Goal: Feedback & Contribution: Leave review/rating

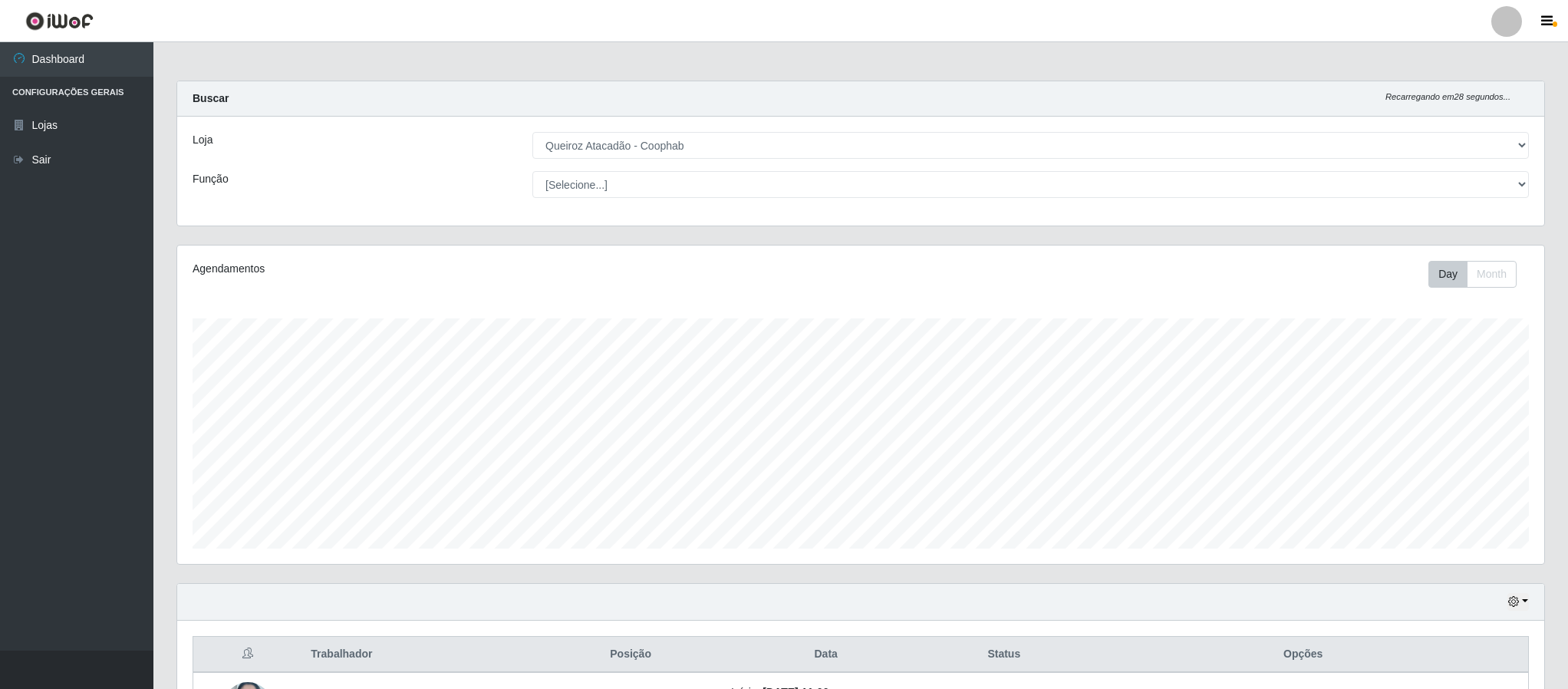
select select "463"
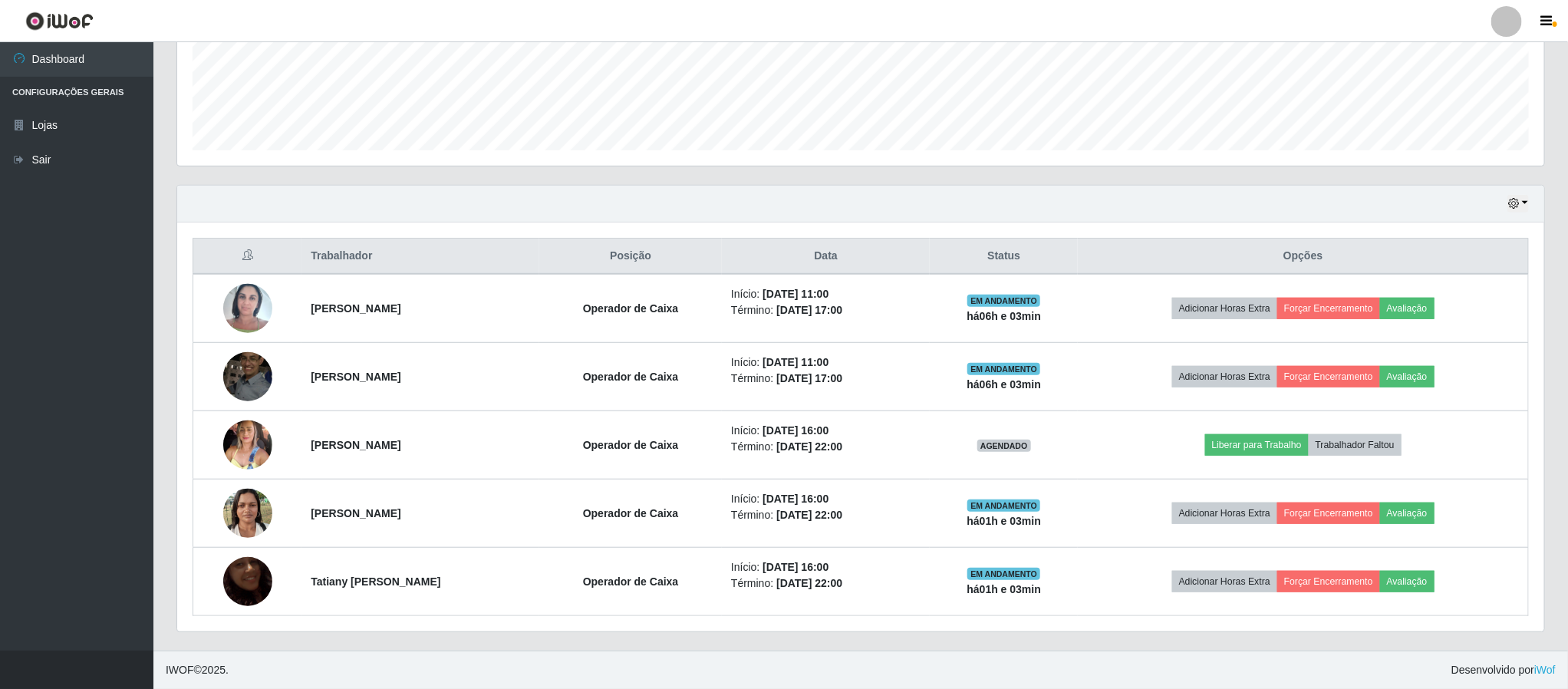
scroll to position [319, 1366]
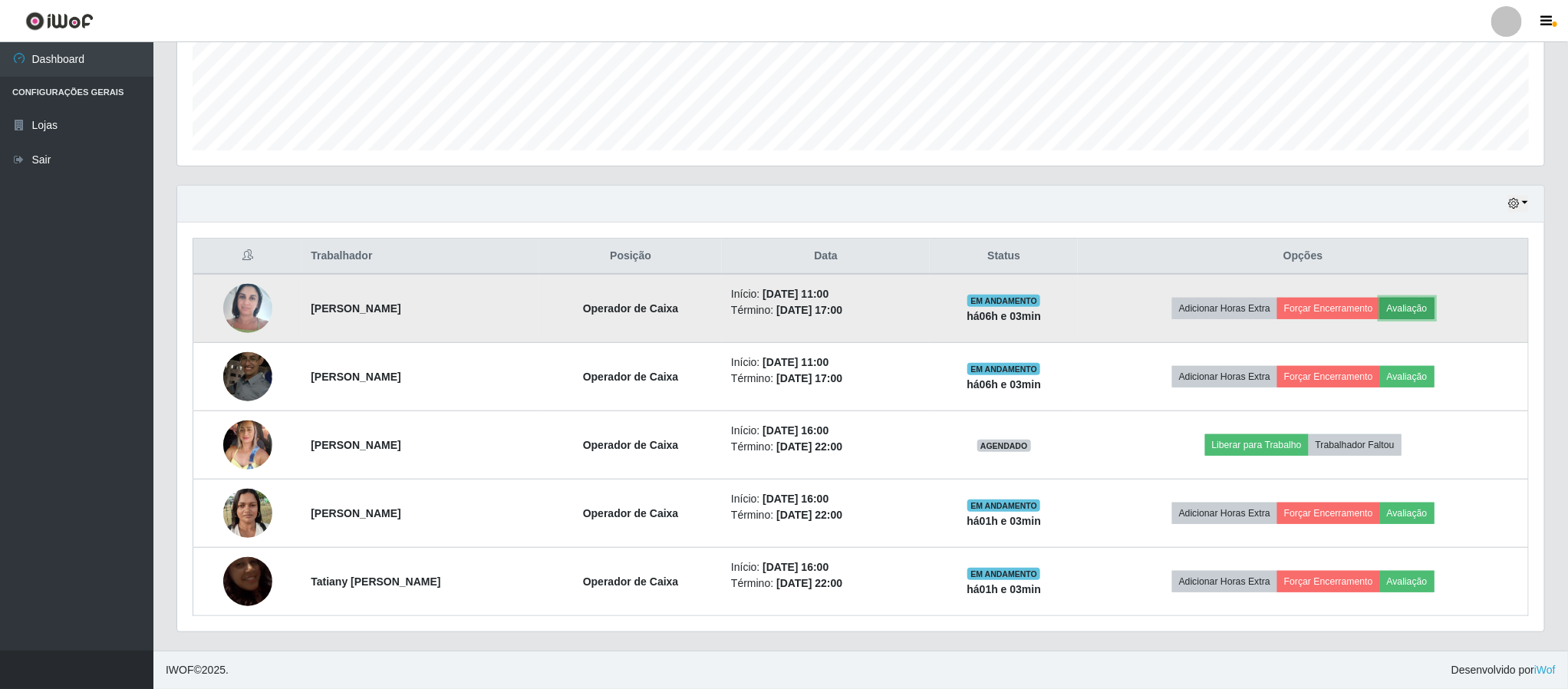
click at [1420, 313] on button "Avaliação" at bounding box center [1408, 308] width 55 height 21
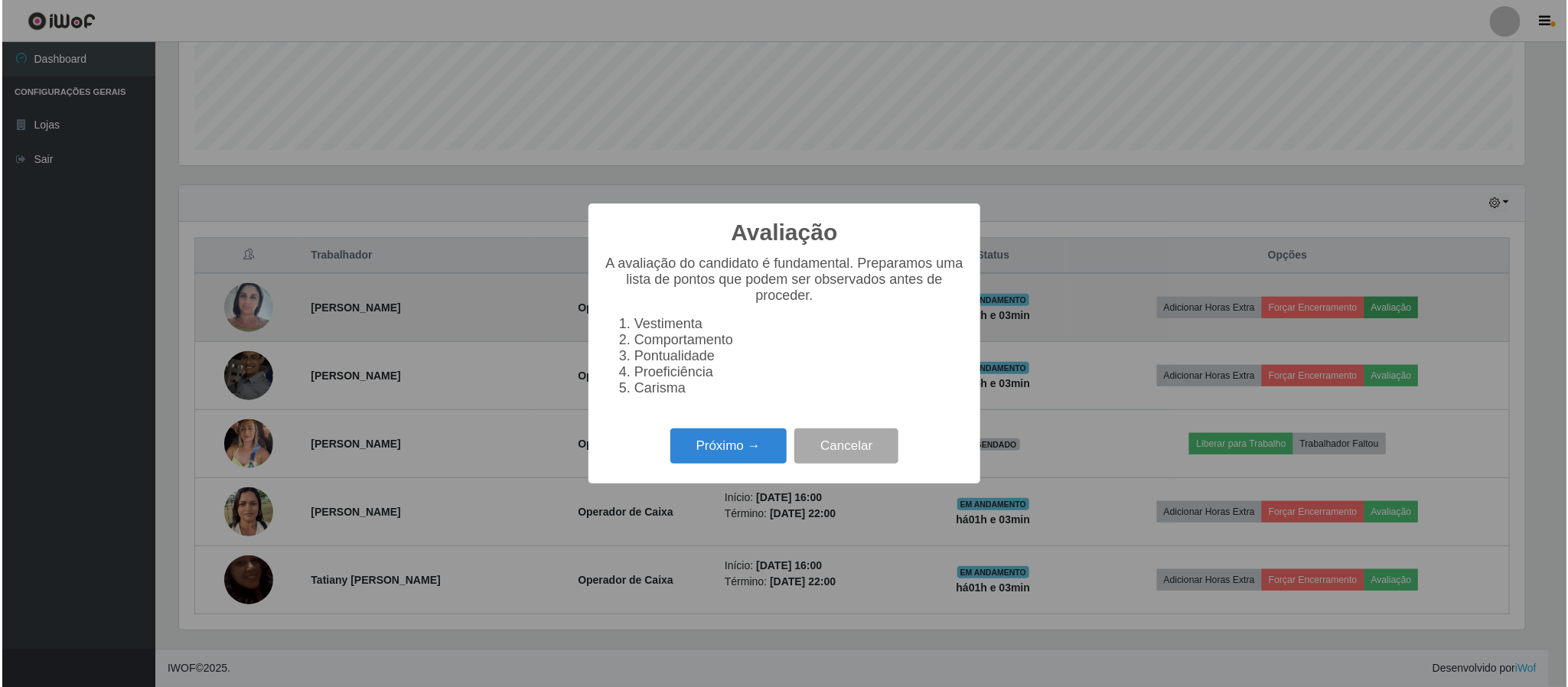
scroll to position [318, 1349]
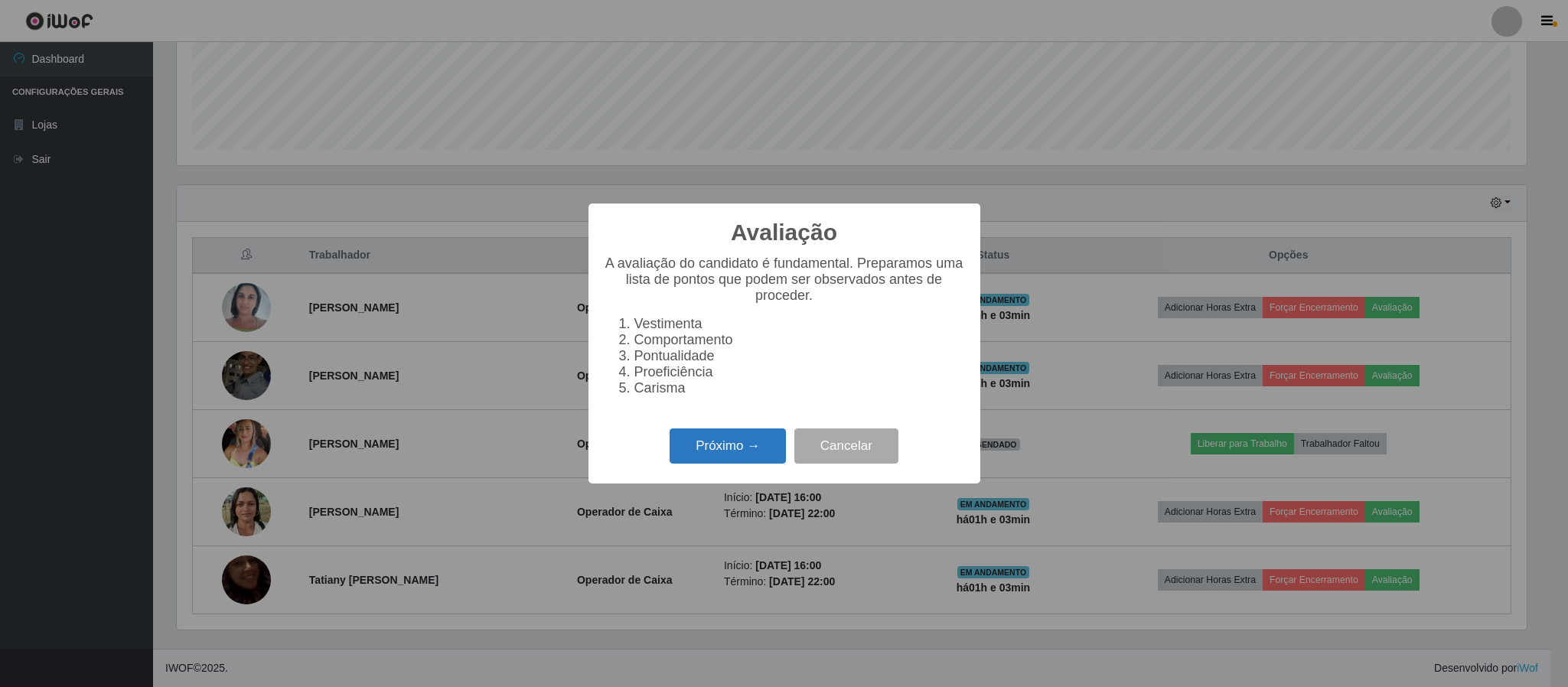
click at [737, 464] on button "Próximo →" at bounding box center [728, 446] width 116 height 36
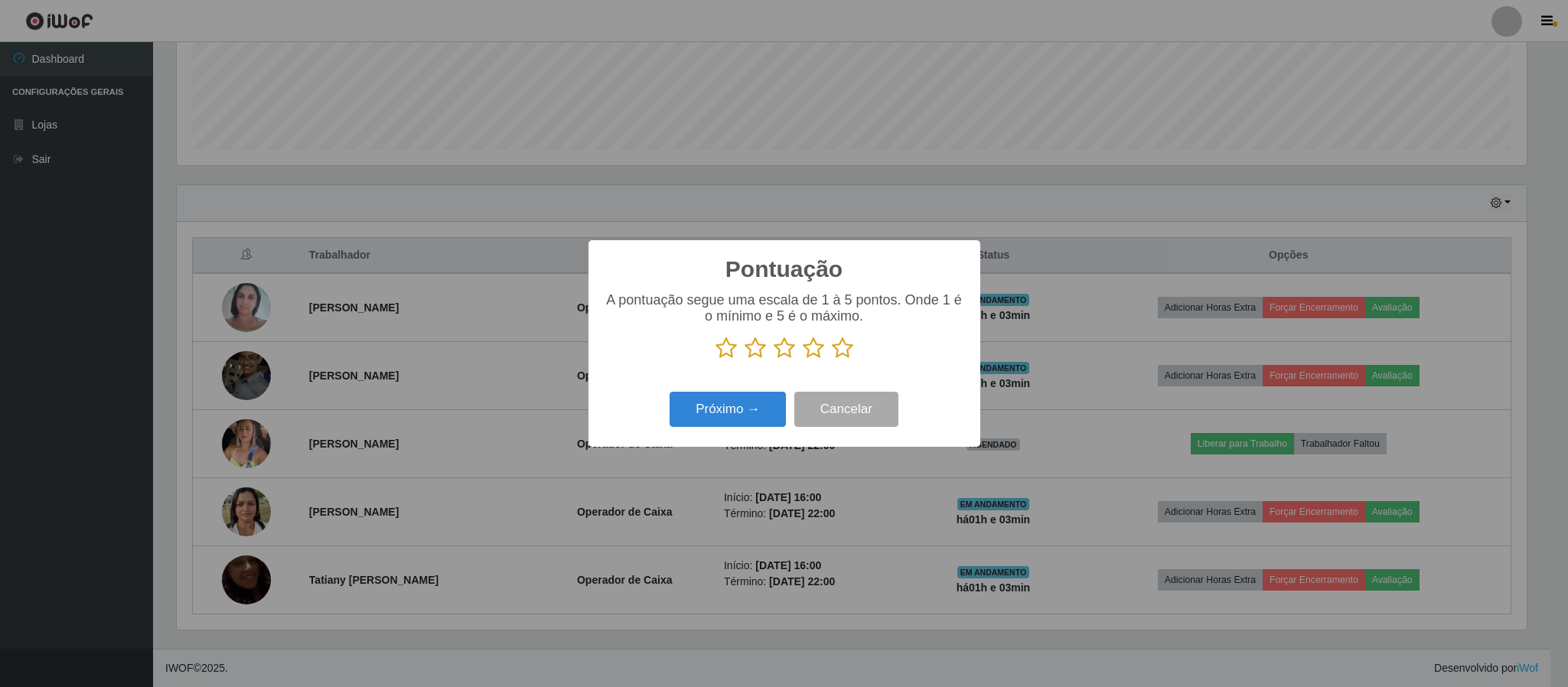
scroll to position [764275, 763719]
click at [845, 348] on icon at bounding box center [842, 347] width 21 height 23
click at [831, 360] on input "radio" at bounding box center [831, 360] width 0 height 0
click at [730, 416] on button "Próximo →" at bounding box center [728, 409] width 116 height 36
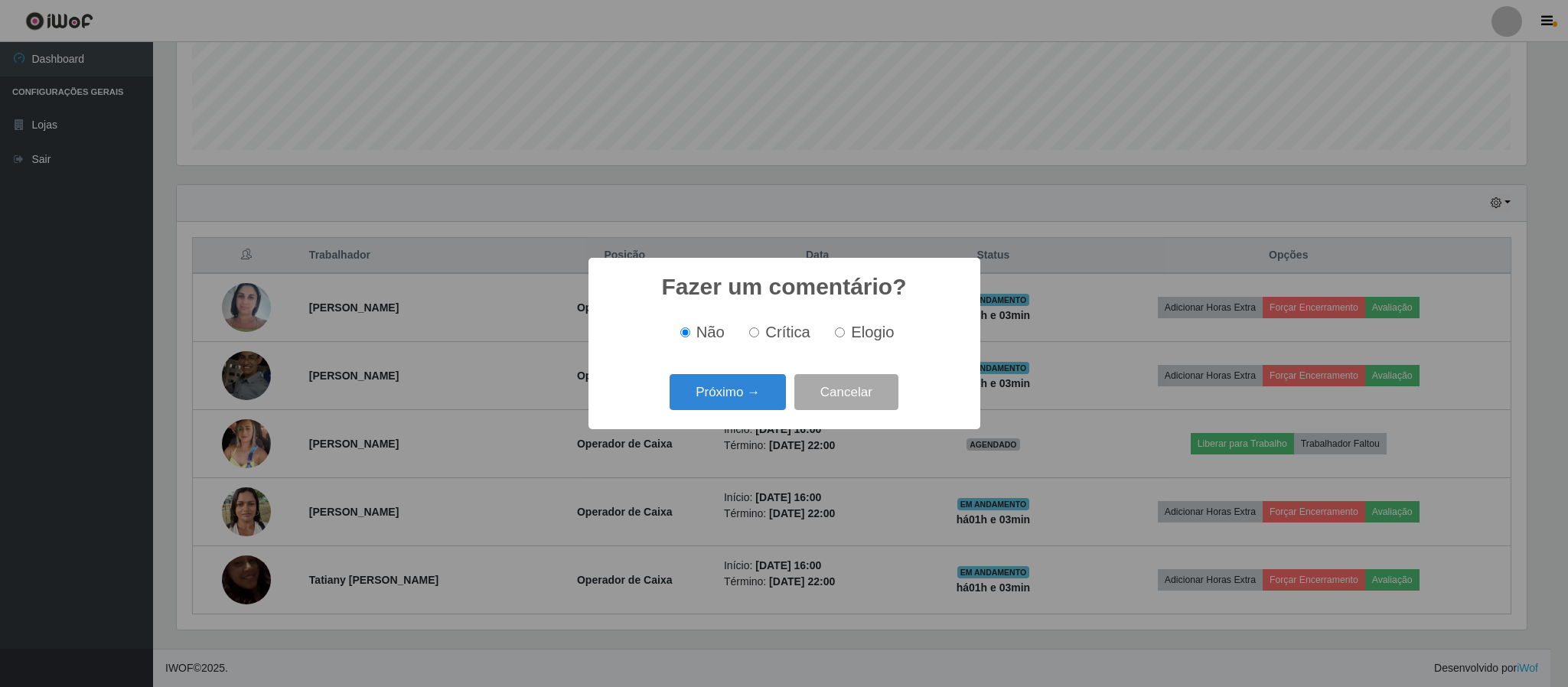
click at [861, 333] on span "Elogio" at bounding box center [872, 332] width 43 height 17
click at [845, 333] on input "Elogio" at bounding box center [839, 332] width 10 height 10
radio input "true"
click at [710, 392] on button "Próximo →" at bounding box center [728, 391] width 116 height 36
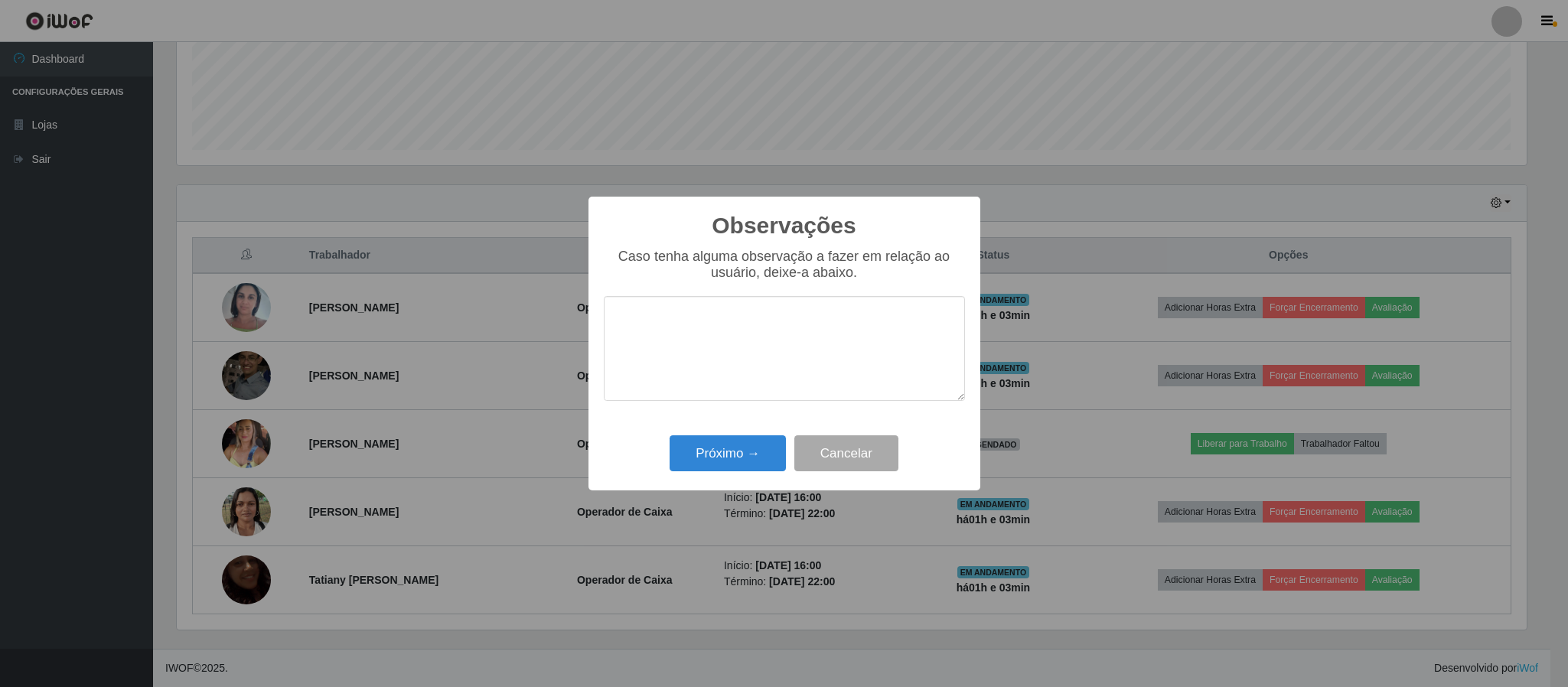
click at [739, 337] on textarea at bounding box center [784, 347] width 361 height 104
type textarea "Otimo atendimento"
click at [746, 443] on button "Próximo →" at bounding box center [728, 453] width 116 height 36
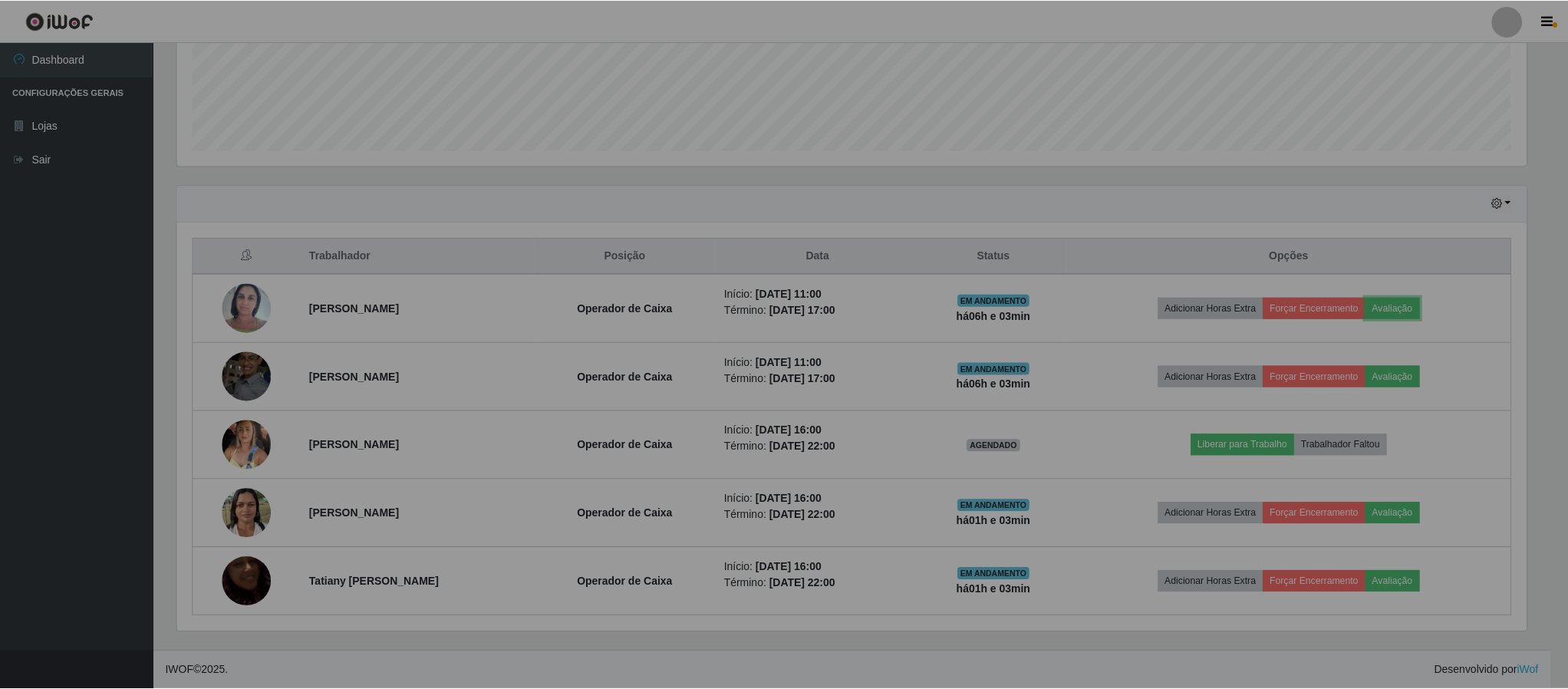
scroll to position [319, 1366]
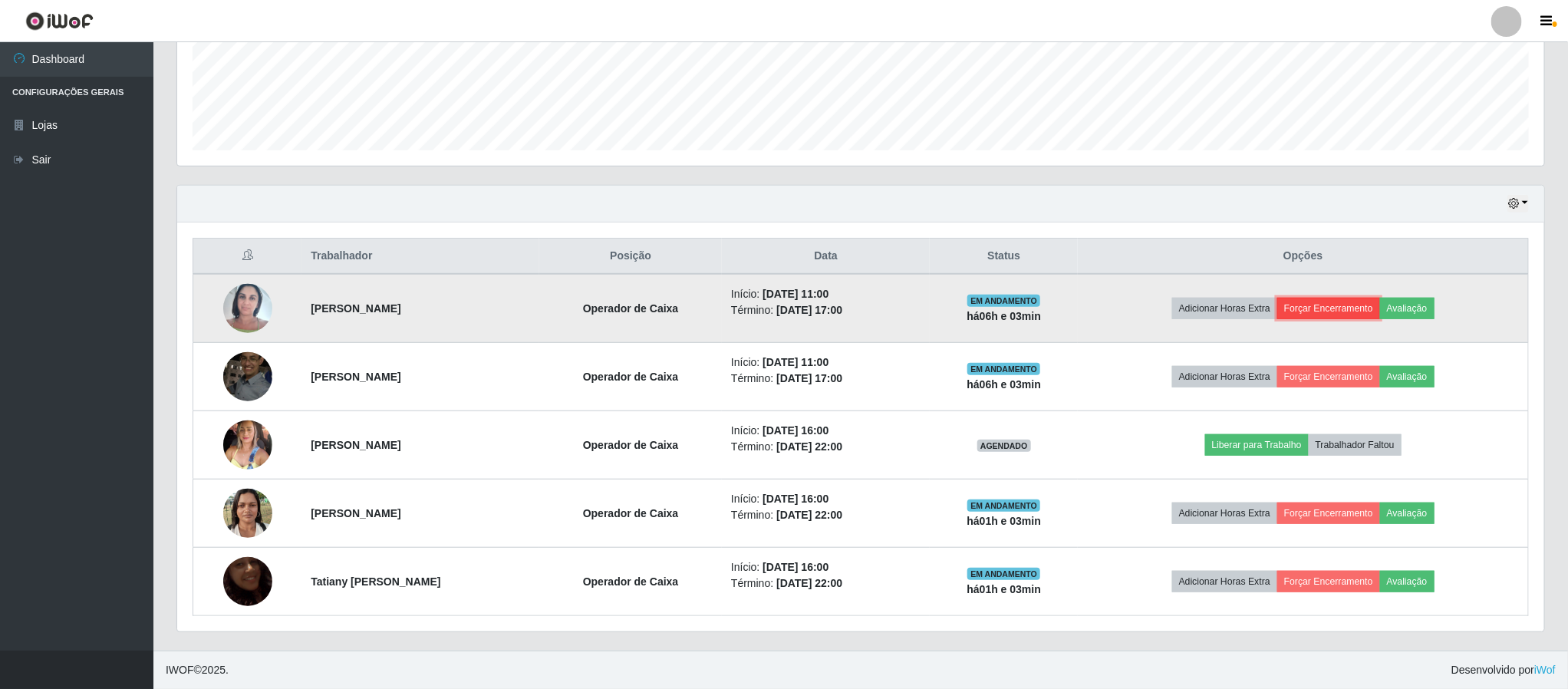
click at [1331, 304] on button "Forçar Encerramento" at bounding box center [1329, 308] width 103 height 21
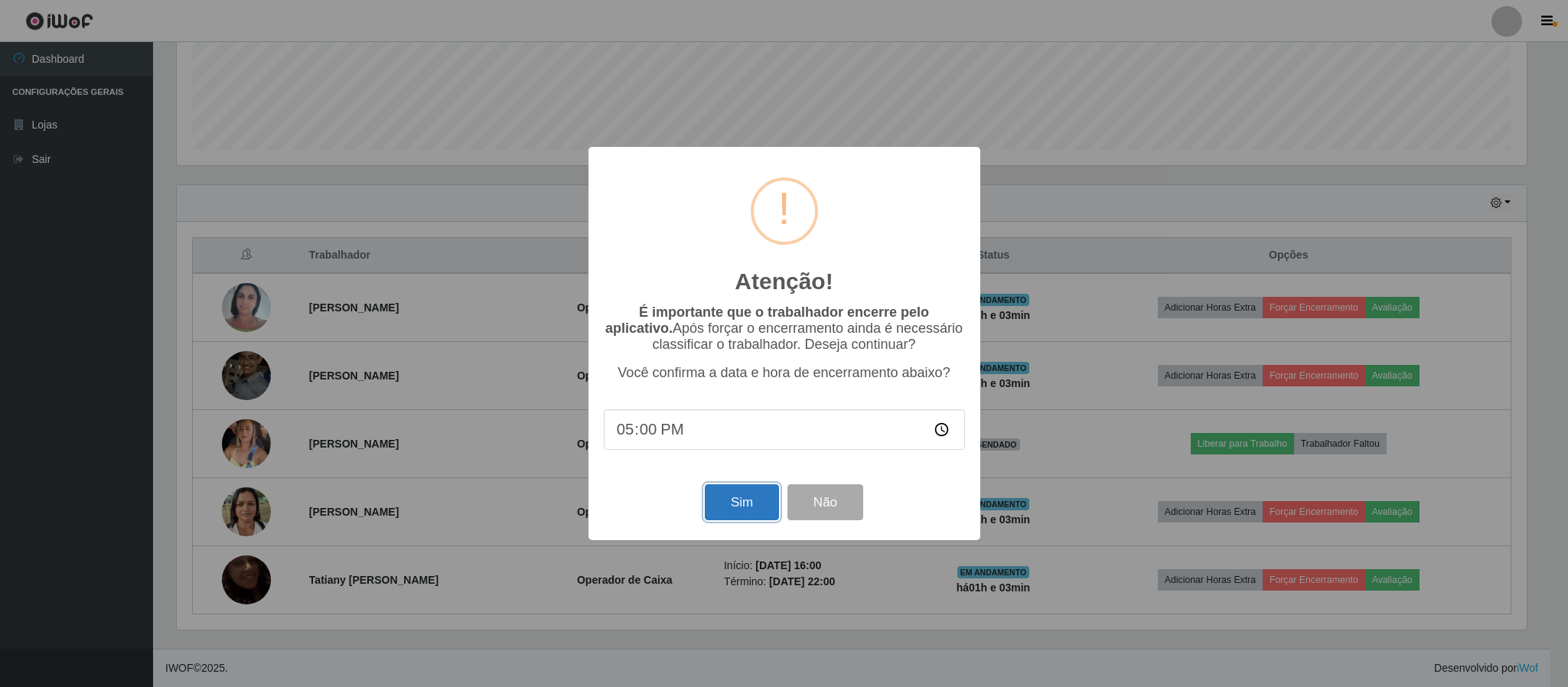
click at [726, 503] on button "Sim" at bounding box center [742, 502] width 75 height 36
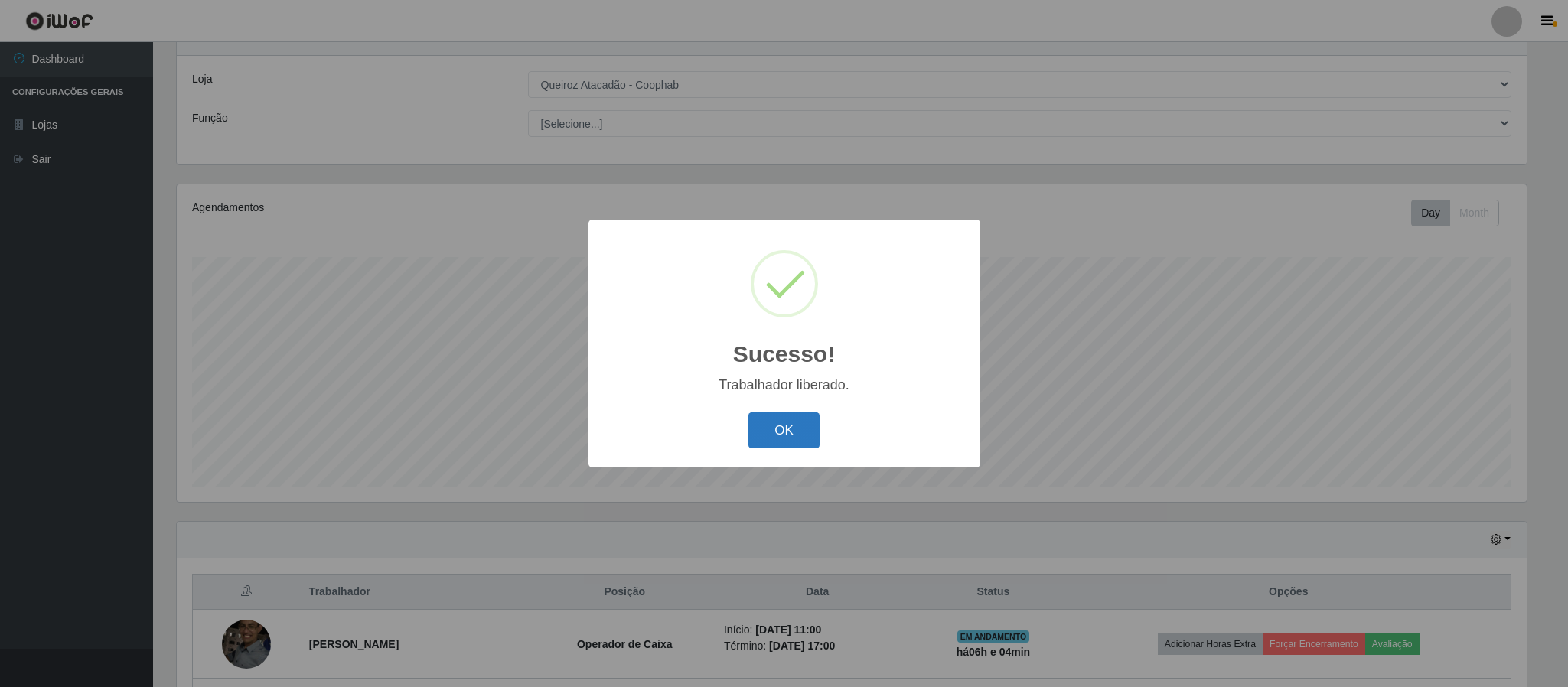
click at [779, 445] on button "OK" at bounding box center [783, 430] width 71 height 36
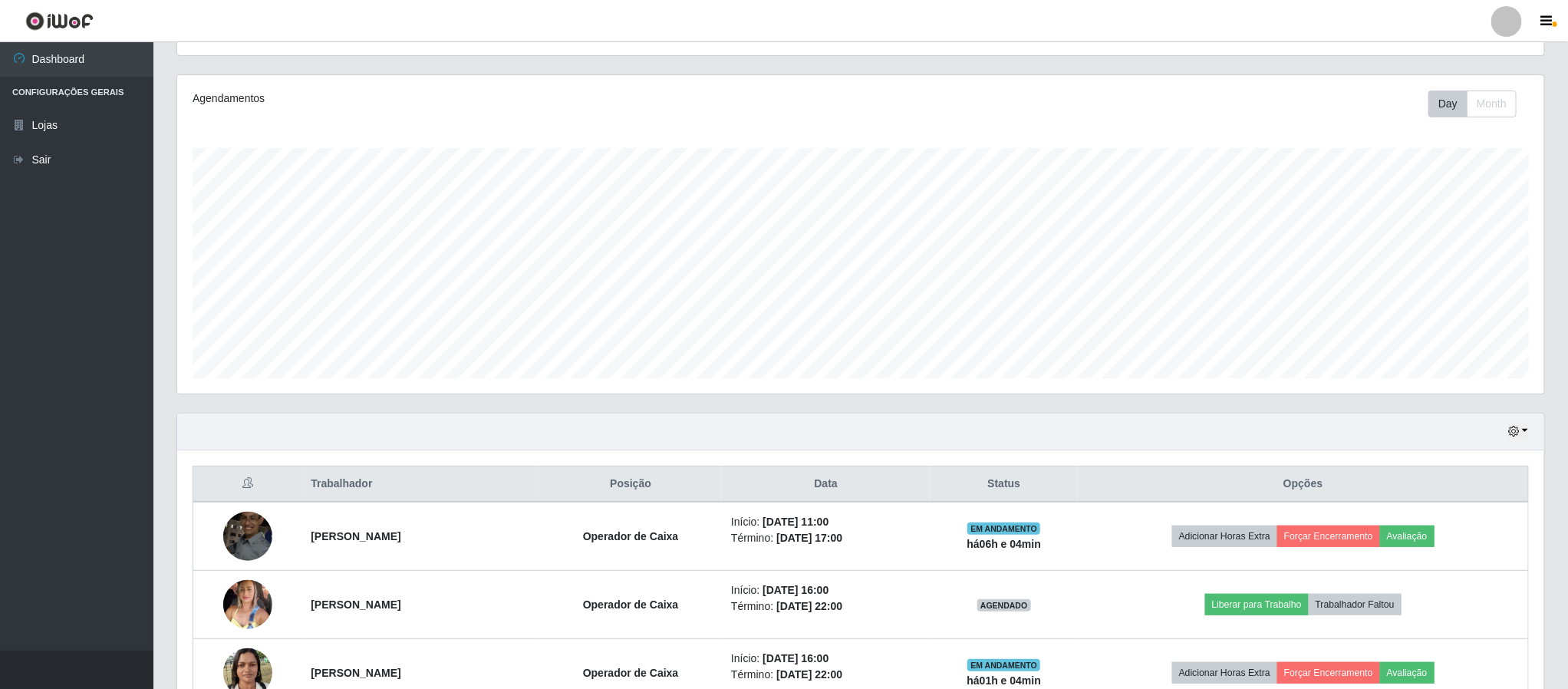
scroll to position [334, 0]
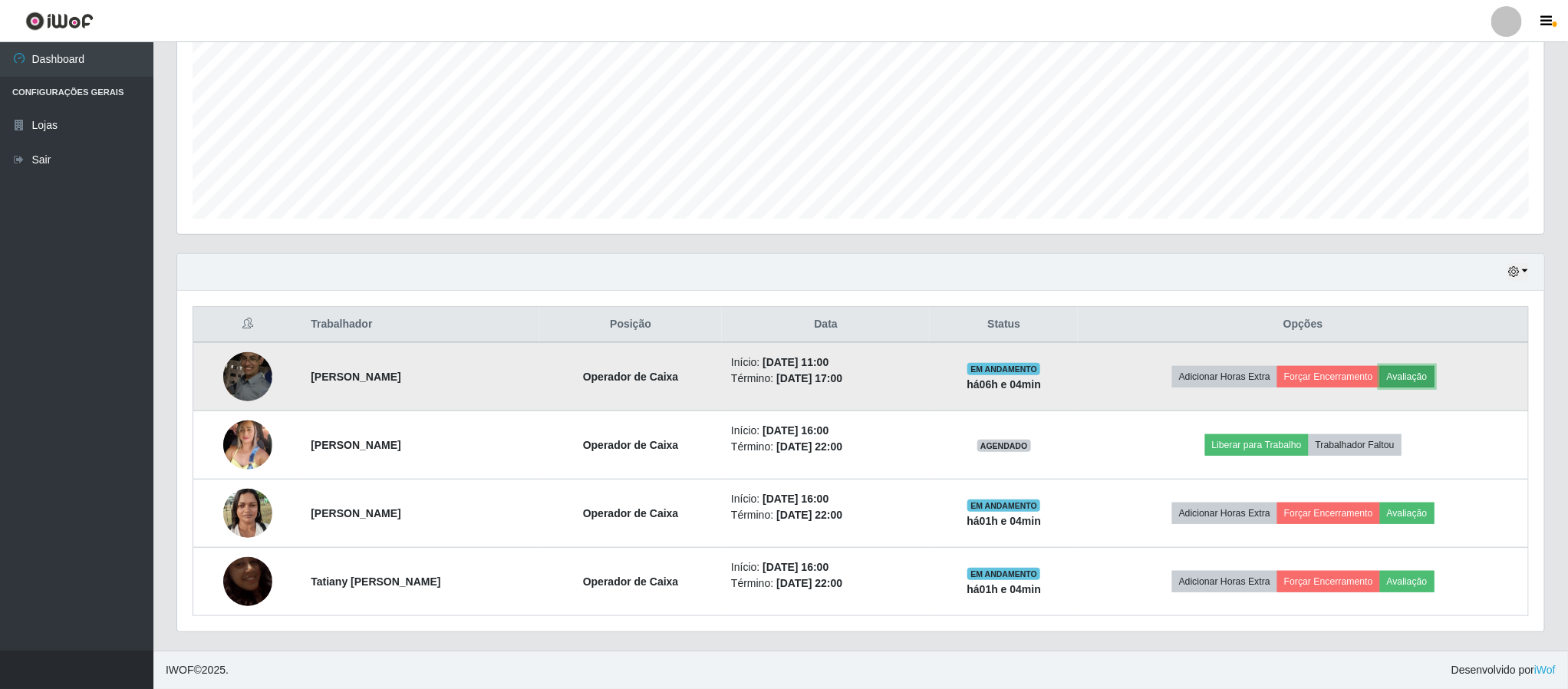
click at [1427, 377] on button "Avaliação" at bounding box center [1408, 377] width 55 height 21
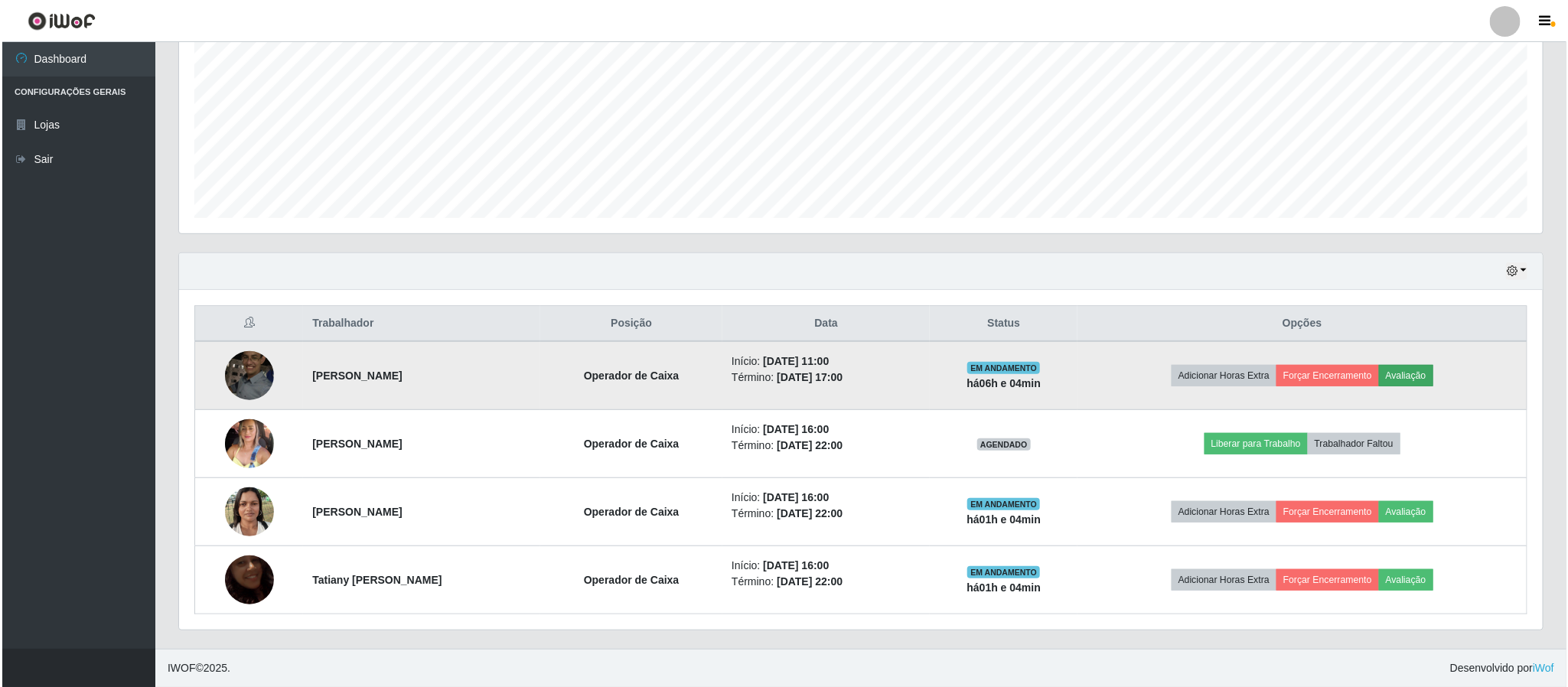
scroll to position [318, 1349]
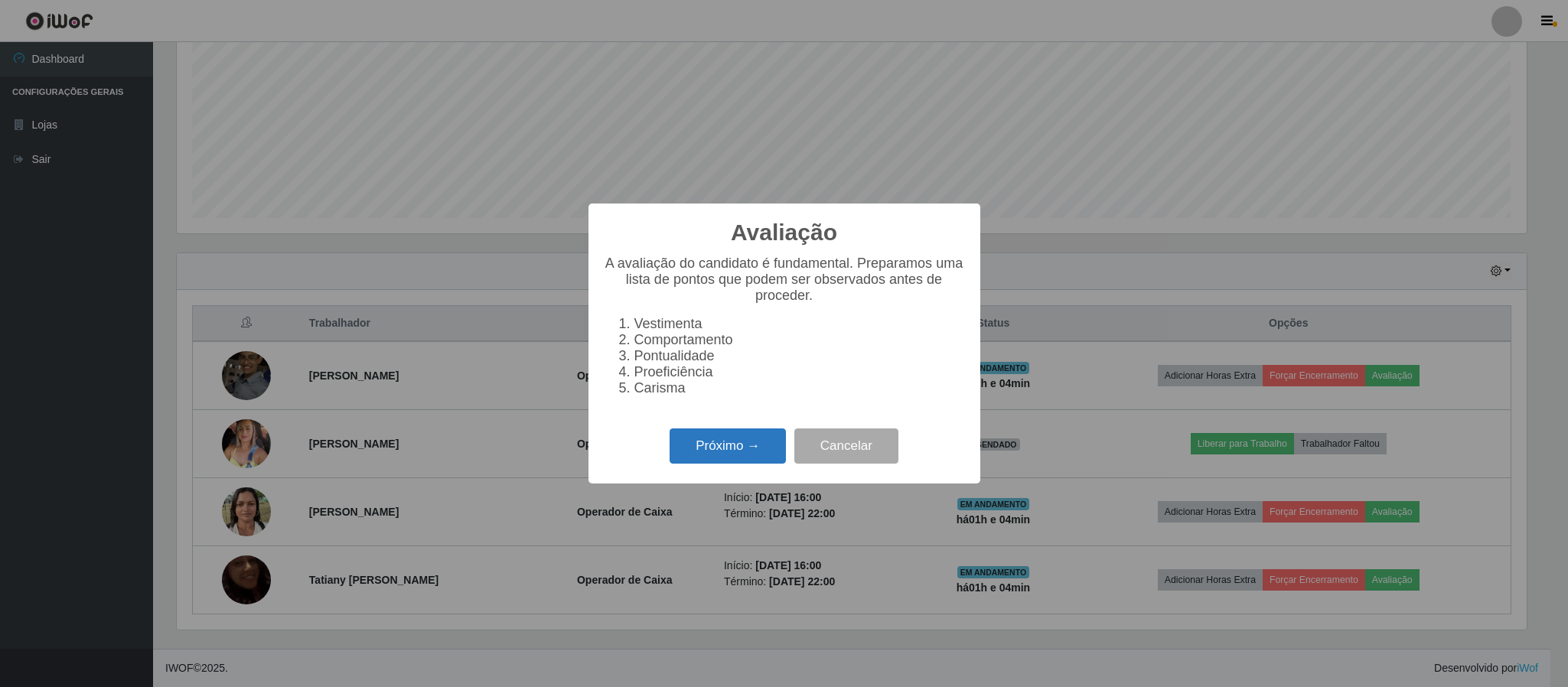
click at [717, 464] on button "Próximo →" at bounding box center [728, 446] width 116 height 36
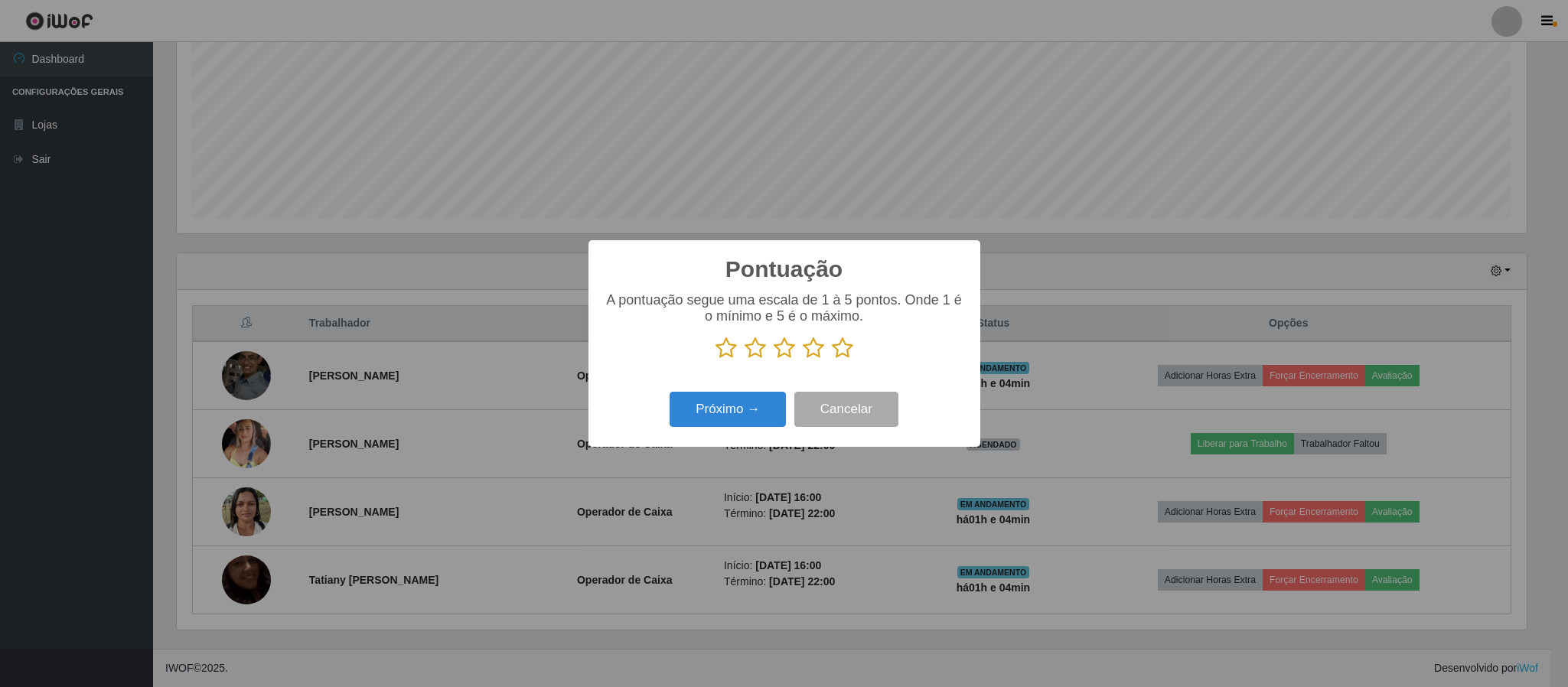
scroll to position [764275, 763719]
click at [847, 349] on icon at bounding box center [842, 347] width 21 height 23
click at [831, 360] on input "radio" at bounding box center [831, 360] width 0 height 0
click at [748, 411] on button "Próximo →" at bounding box center [728, 409] width 116 height 36
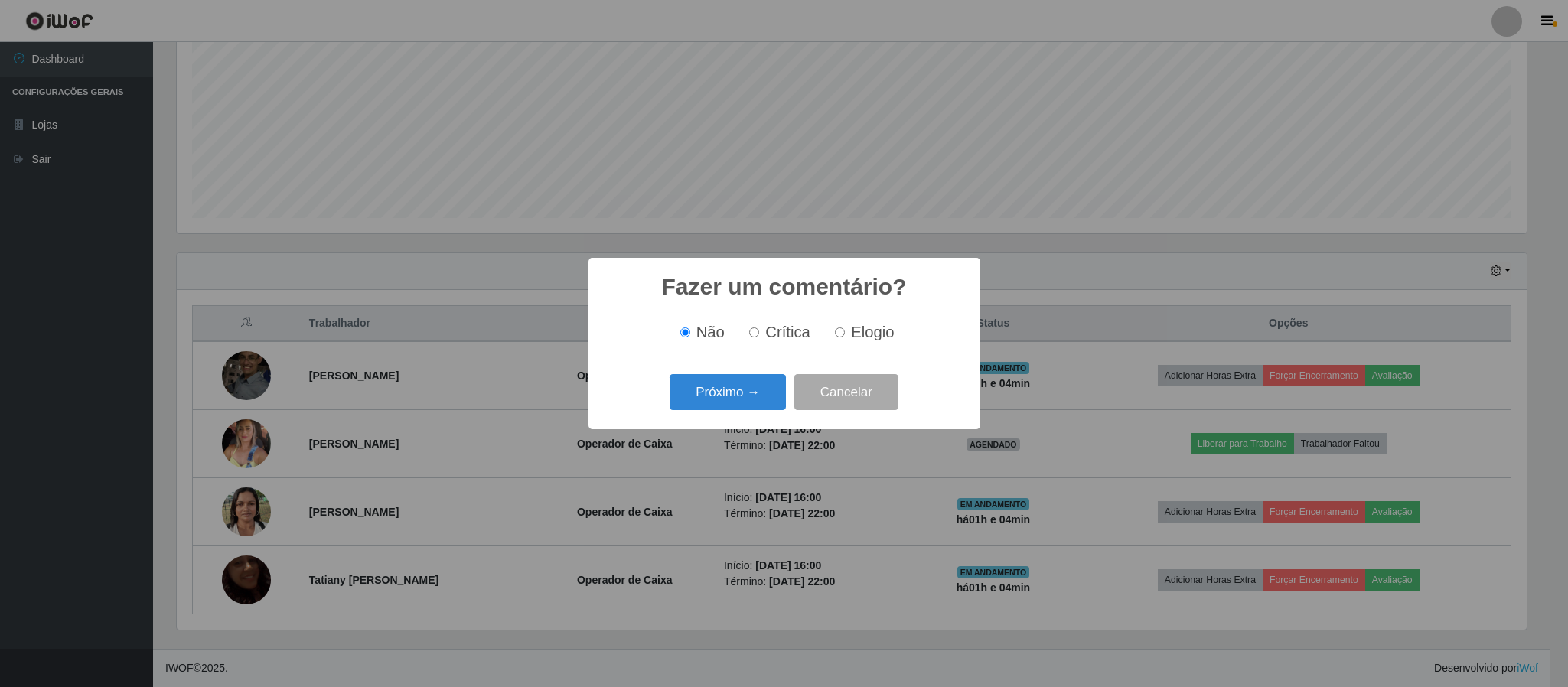
click at [860, 335] on span "Elogio" at bounding box center [872, 332] width 43 height 17
click at [845, 335] on input "Elogio" at bounding box center [839, 332] width 10 height 10
radio input "true"
click at [763, 404] on button "Próximo →" at bounding box center [728, 391] width 116 height 36
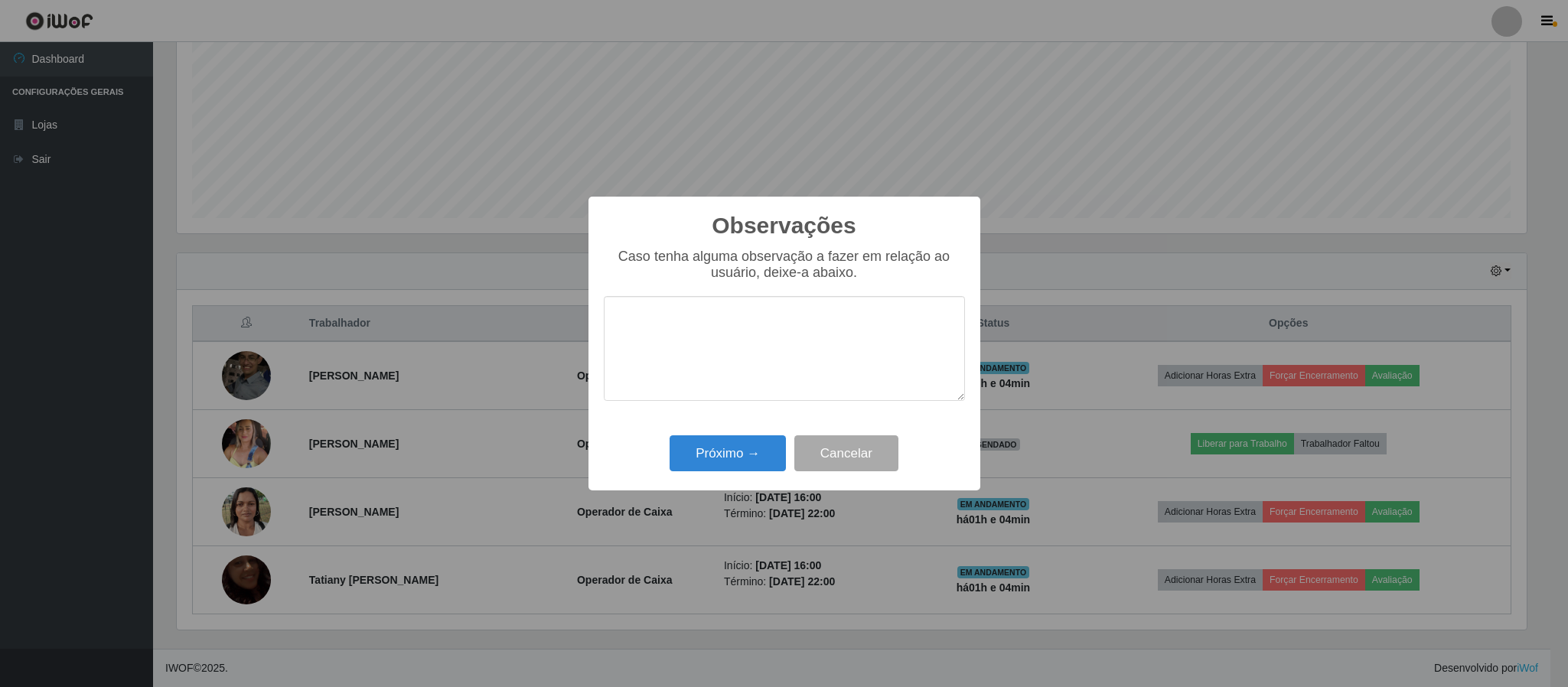
click at [675, 366] on textarea at bounding box center [784, 347] width 361 height 104
type textarea "Otimo atendimento"
click at [723, 448] on button "Próximo →" at bounding box center [728, 453] width 116 height 36
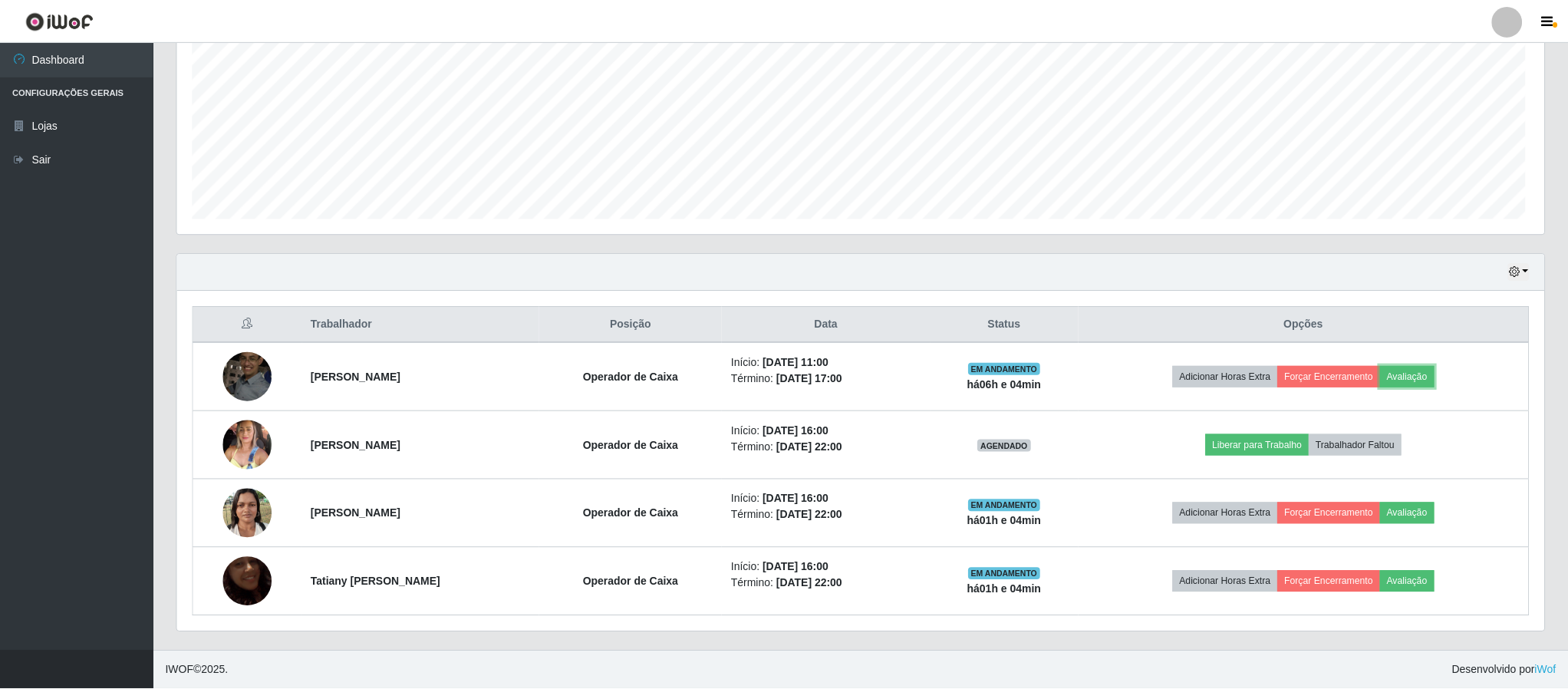
scroll to position [319, 1366]
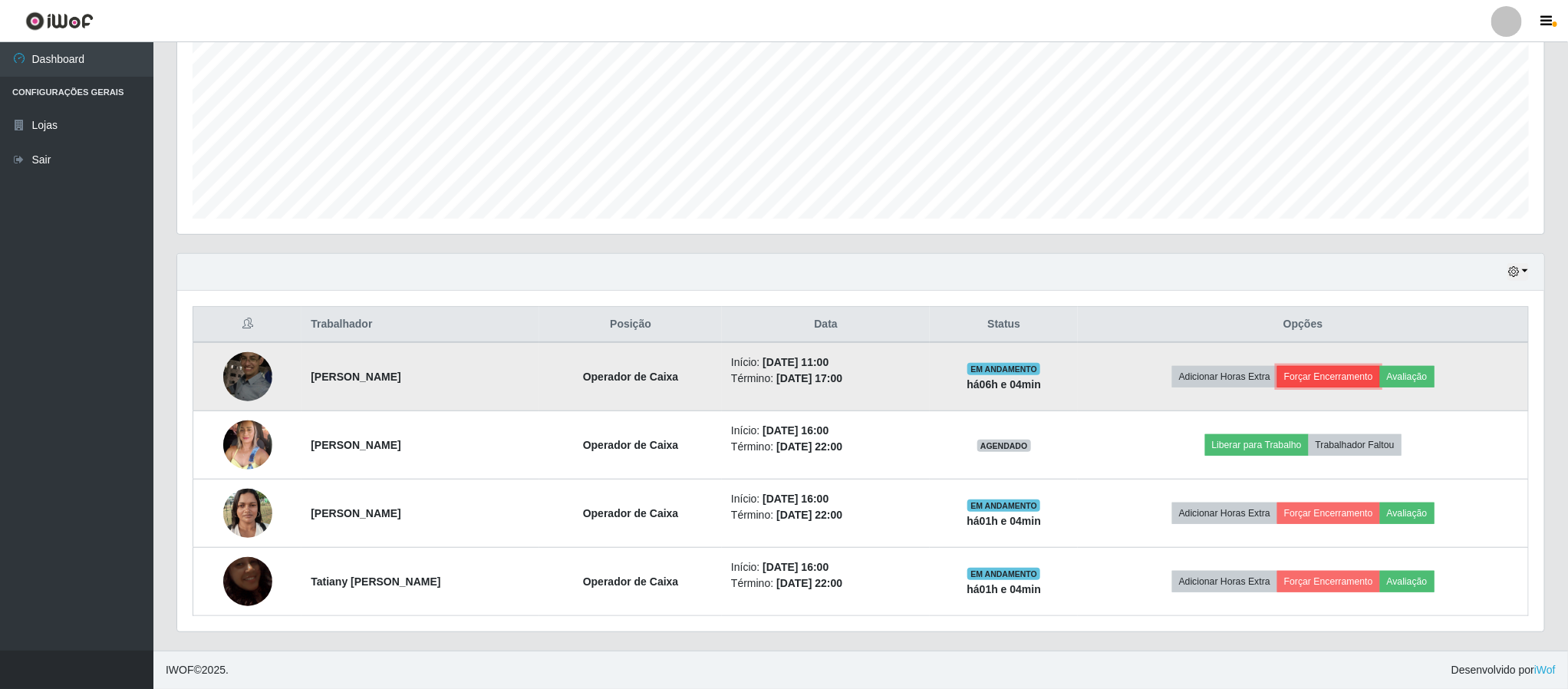
click at [1312, 379] on button "Forçar Encerramento" at bounding box center [1329, 377] width 103 height 21
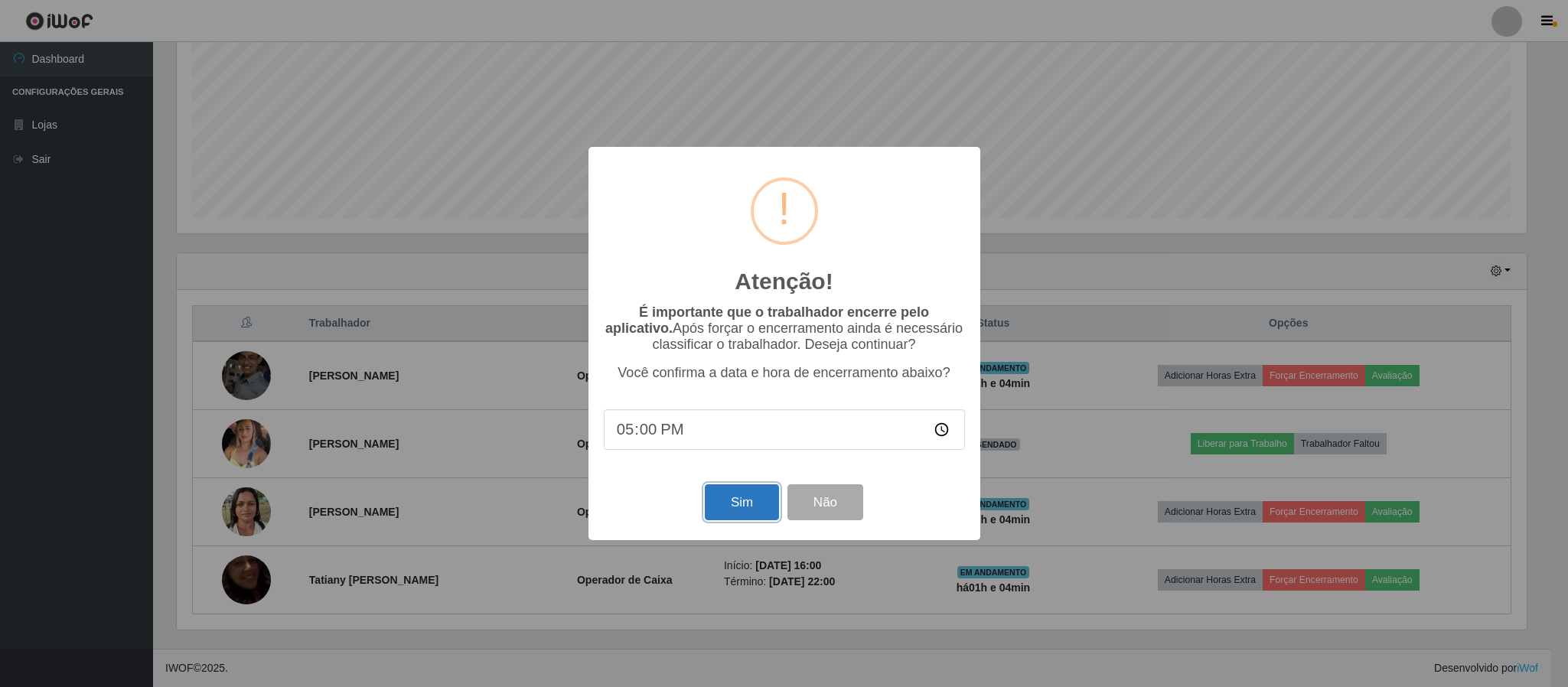
click at [742, 493] on button "Sim" at bounding box center [742, 502] width 75 height 36
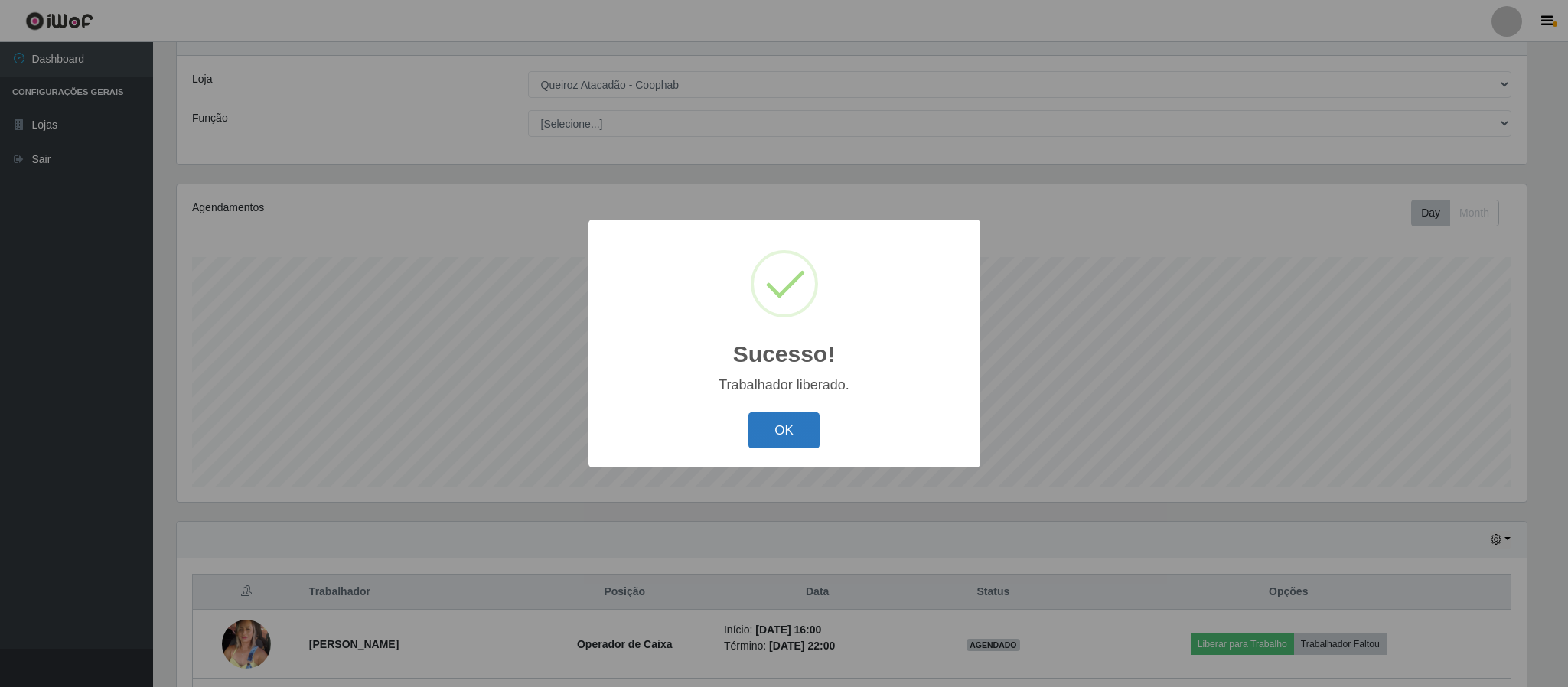
click at [788, 441] on button "OK" at bounding box center [783, 430] width 71 height 36
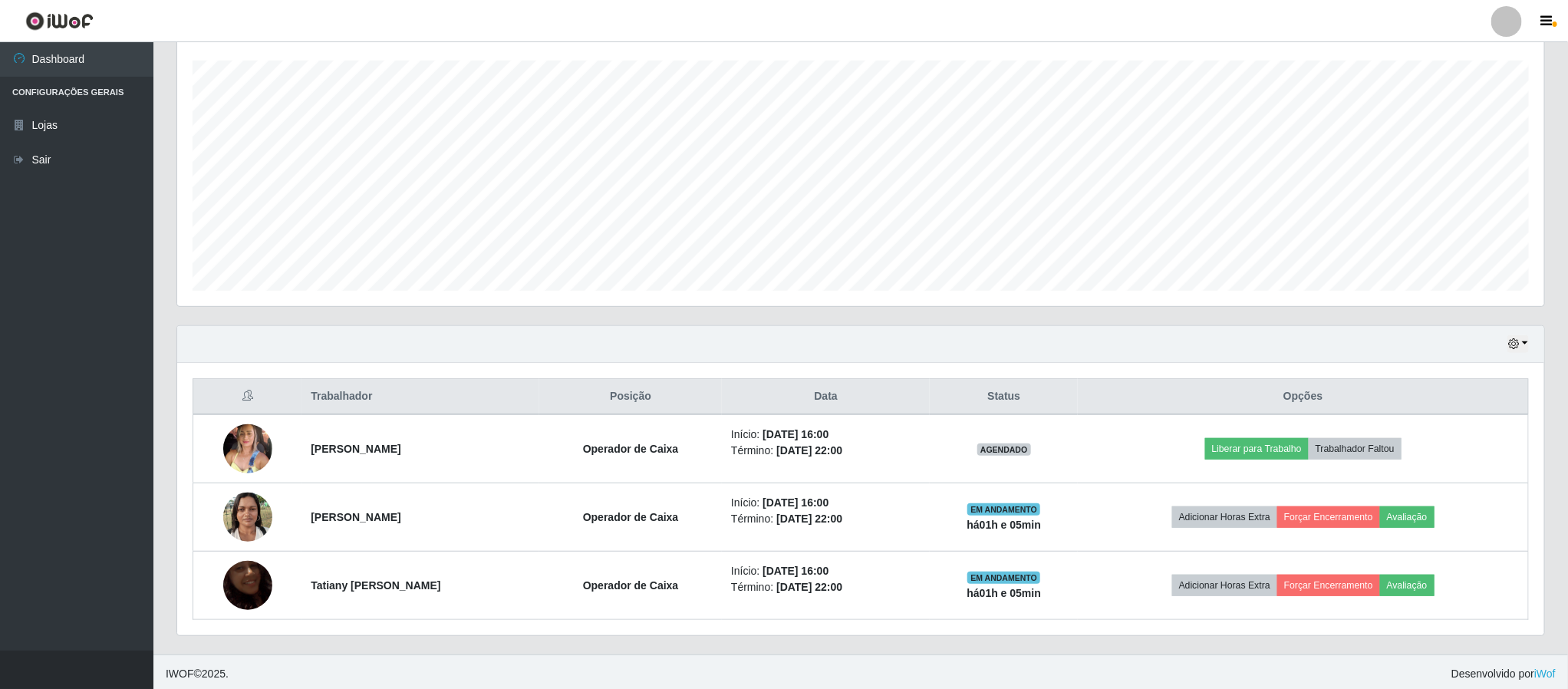
scroll to position [267, 0]
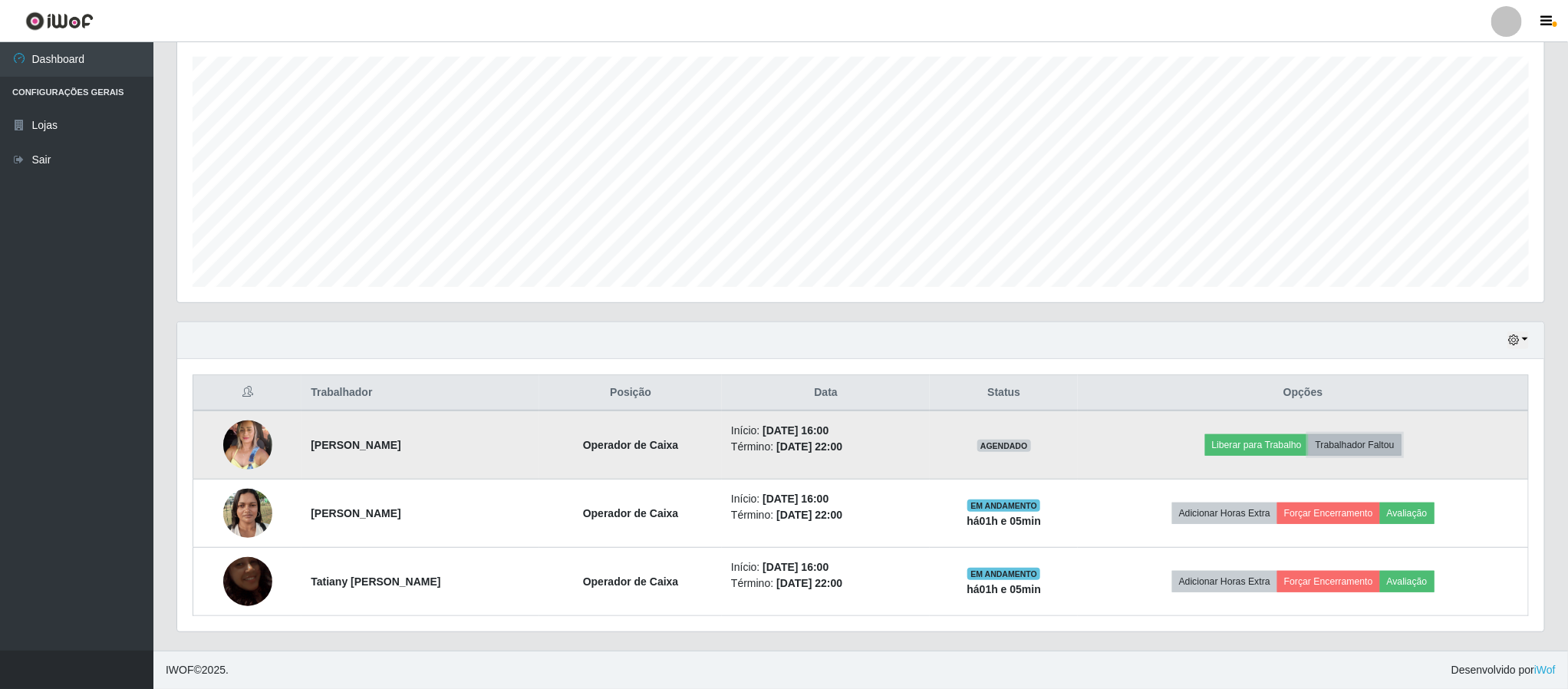
click at [1350, 444] on button "Trabalhador Faltou" at bounding box center [1355, 444] width 92 height 21
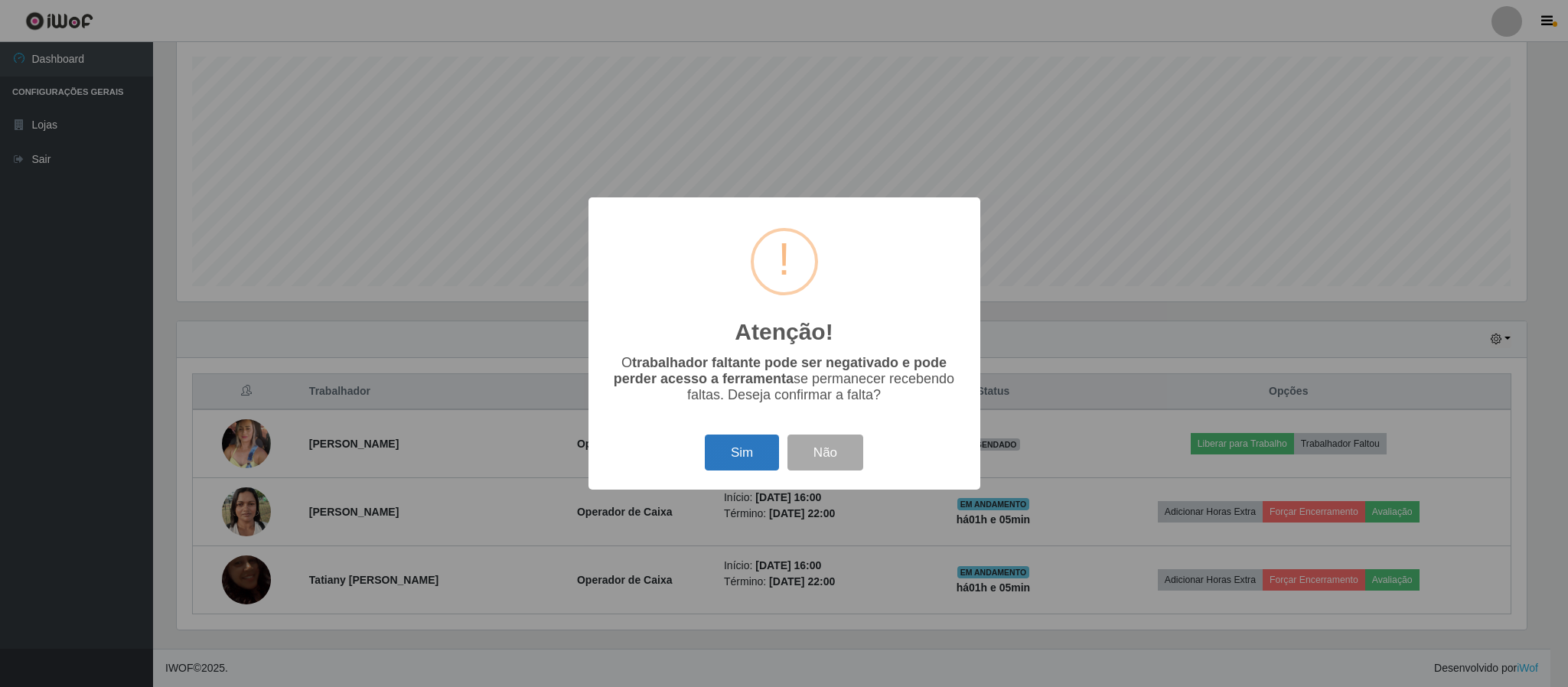
click at [744, 448] on button "Sim" at bounding box center [742, 452] width 75 height 36
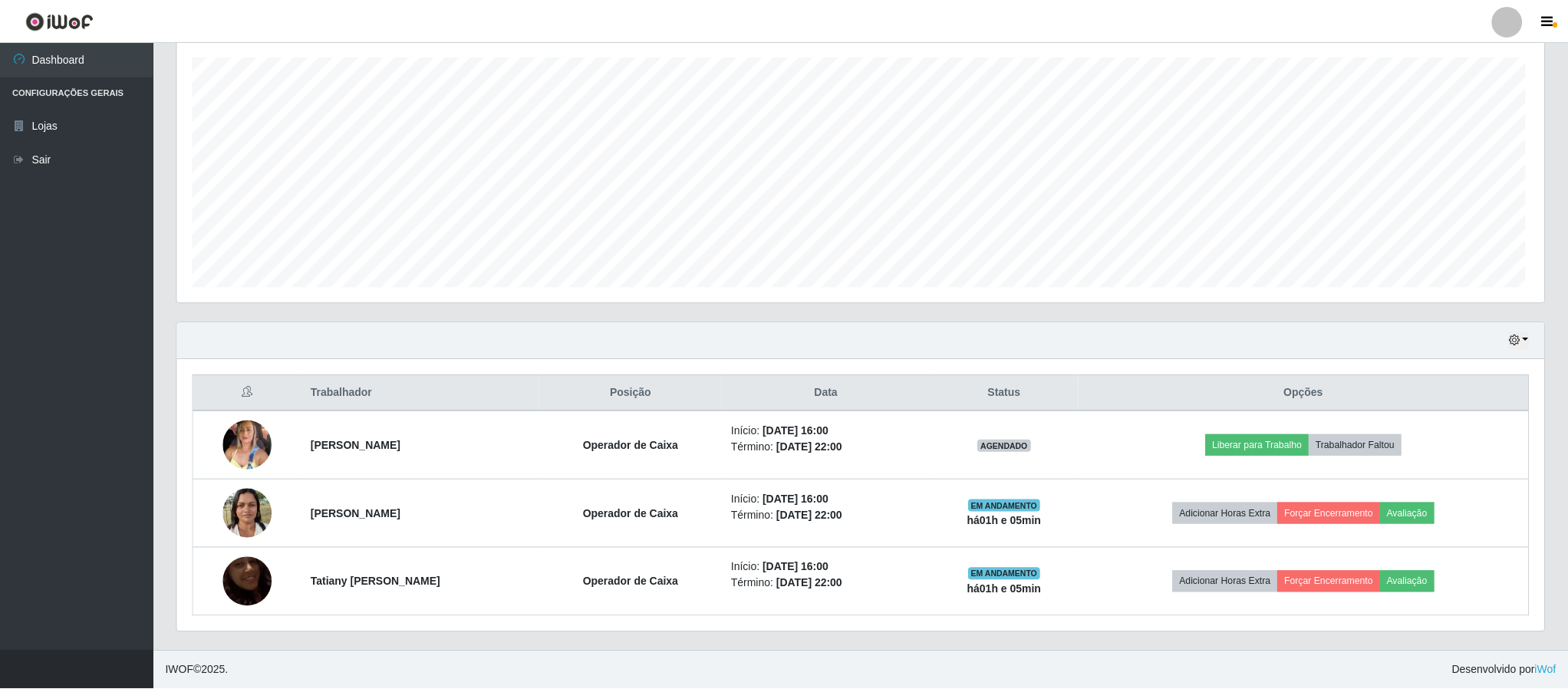
scroll to position [198, 0]
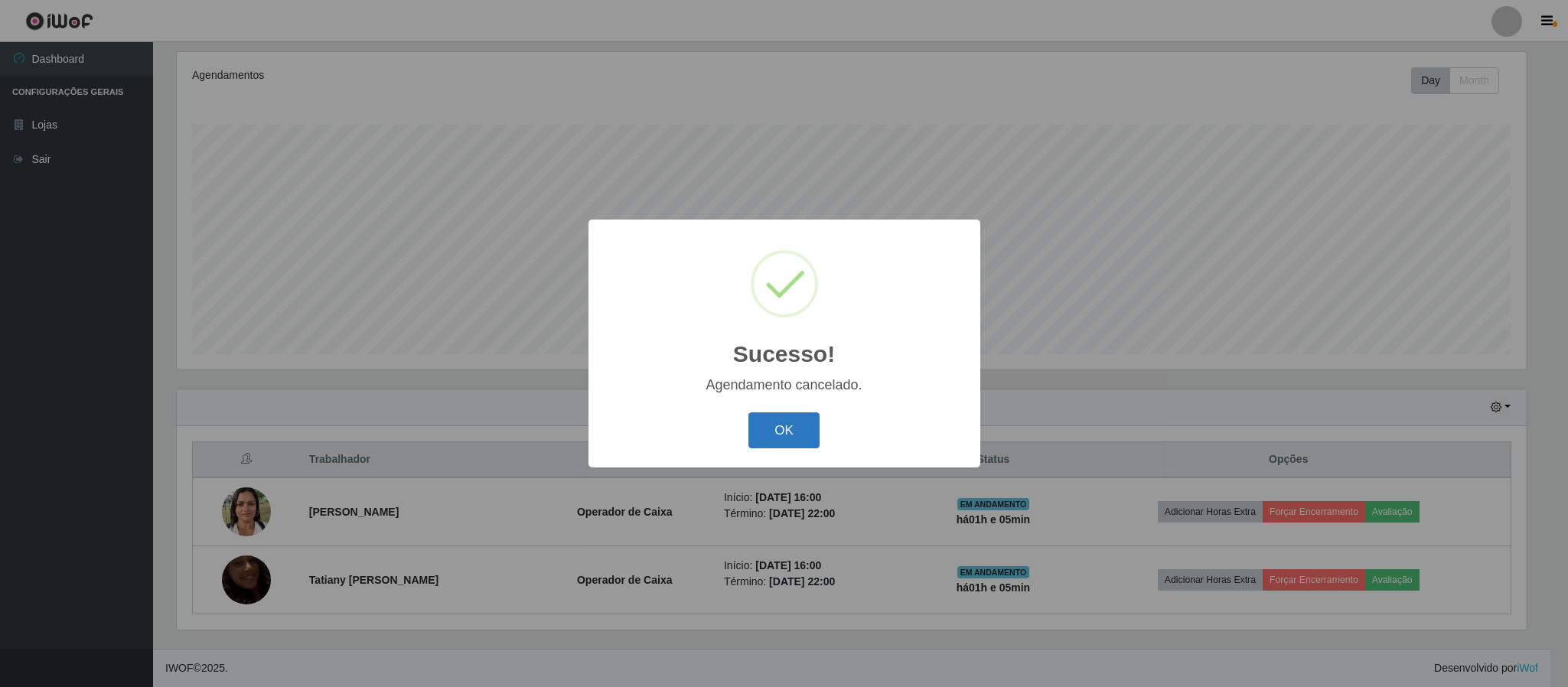
click at [773, 433] on button "OK" at bounding box center [783, 430] width 71 height 36
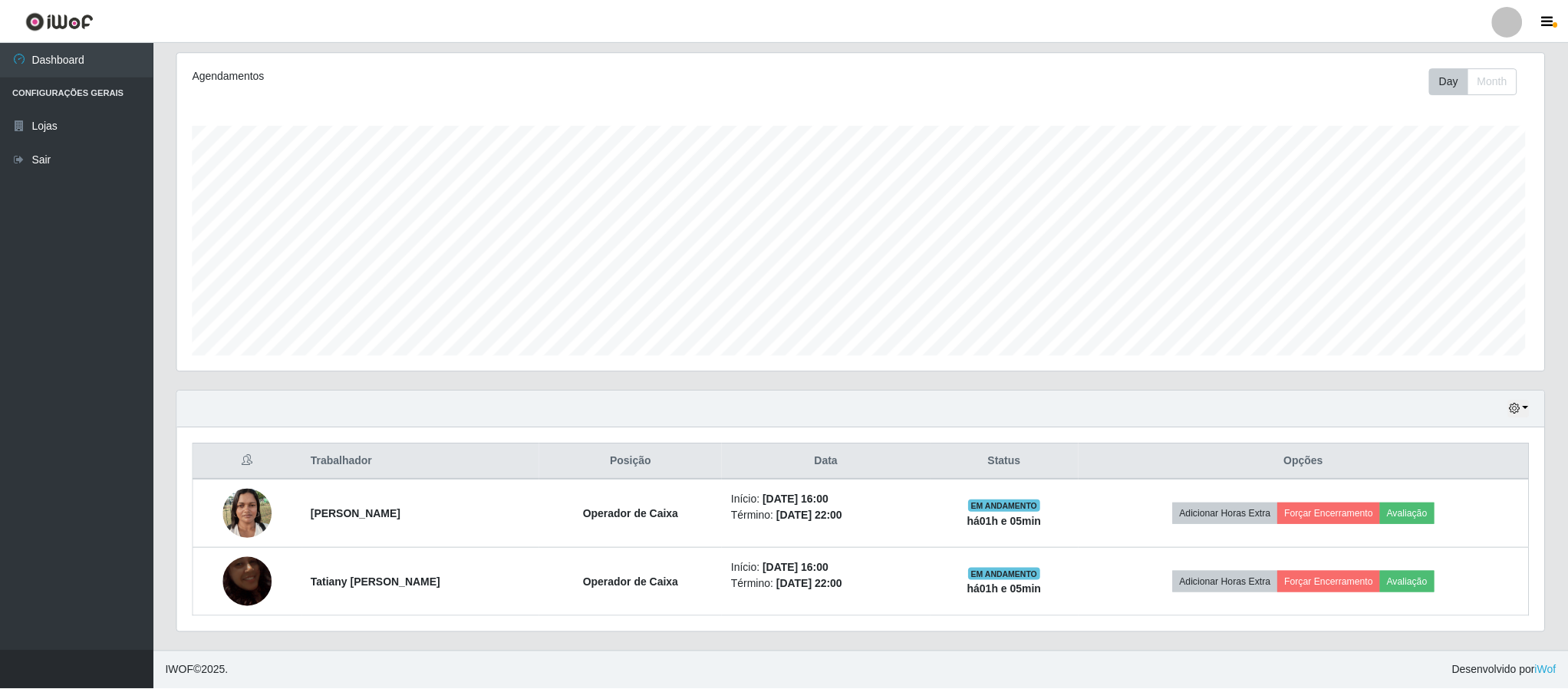
scroll to position [319, 1366]
click at [1556, 272] on div "Agendamentos Day Month 04/08 Agendamentos 18" at bounding box center [860, 220] width 1392 height 338
drag, startPoint x: 1560, startPoint y: 301, endPoint x: 1558, endPoint y: 313, distance: 12.2
